Goal: Transaction & Acquisition: Purchase product/service

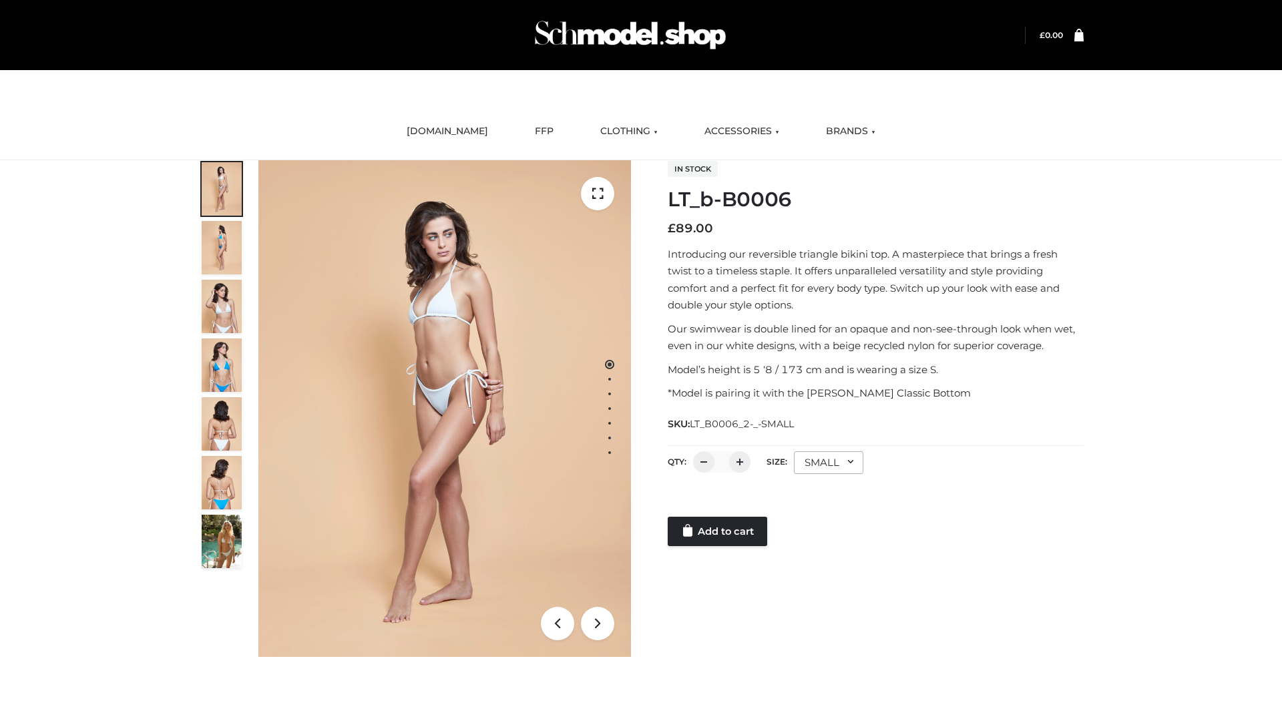
click at [718, 532] on link "Add to cart" at bounding box center [717, 531] width 99 height 29
